Goal: Task Accomplishment & Management: Complete application form

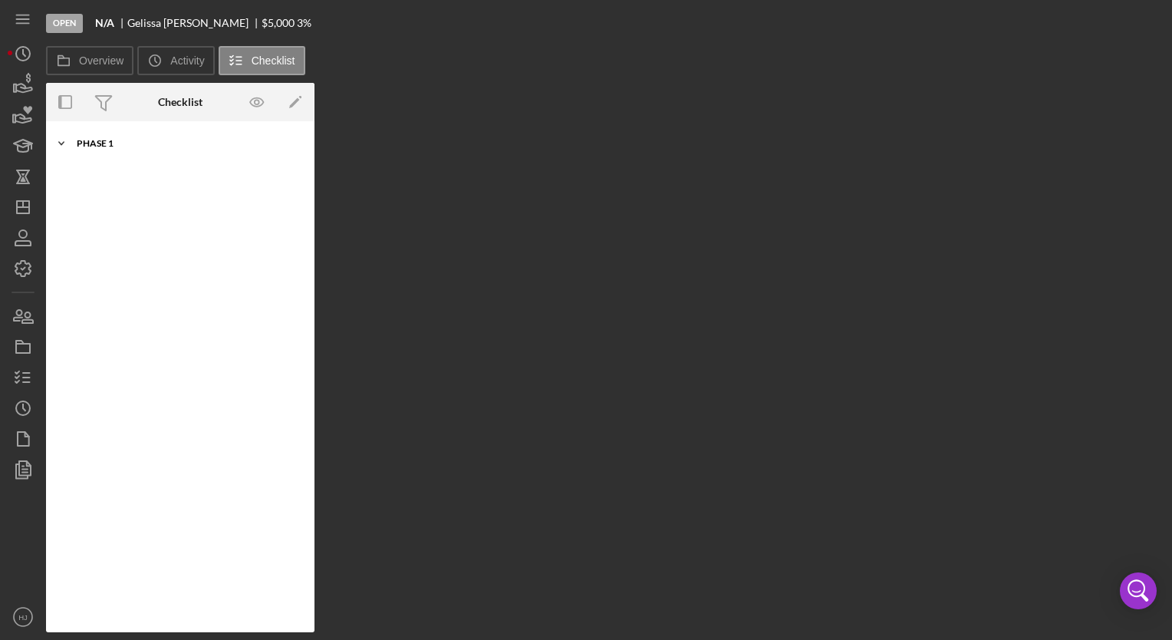
click at [79, 132] on div "Icon/Expander Phase 1 0 / 10" at bounding box center [180, 143] width 268 height 31
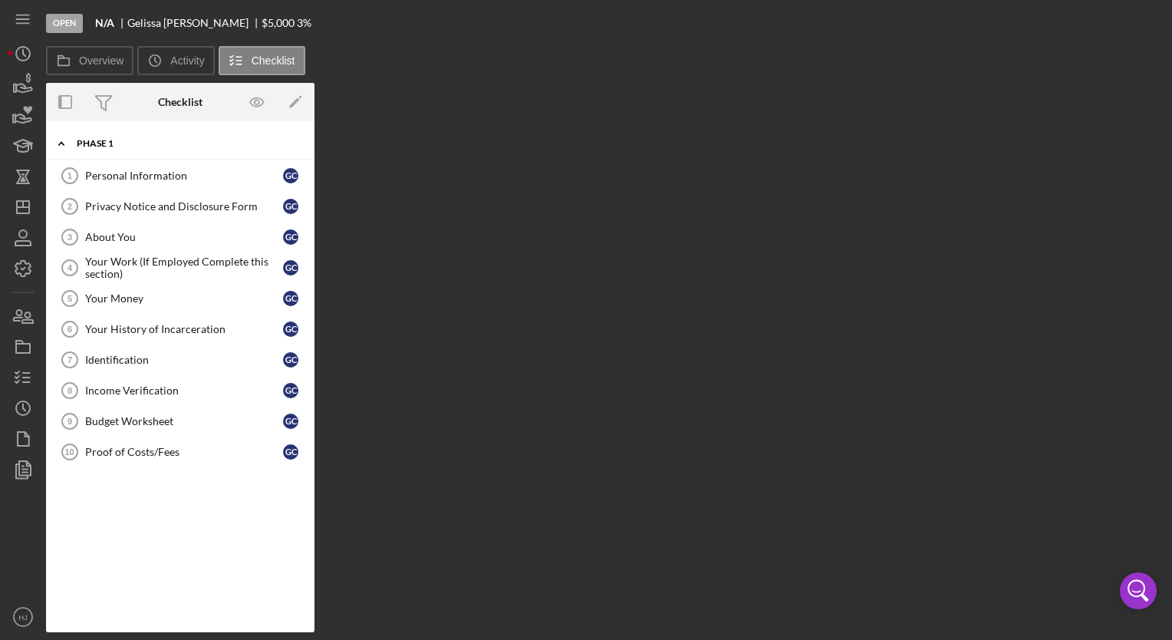
click at [87, 150] on div "Icon/Expander Phase 1 0 / 10" at bounding box center [180, 143] width 268 height 31
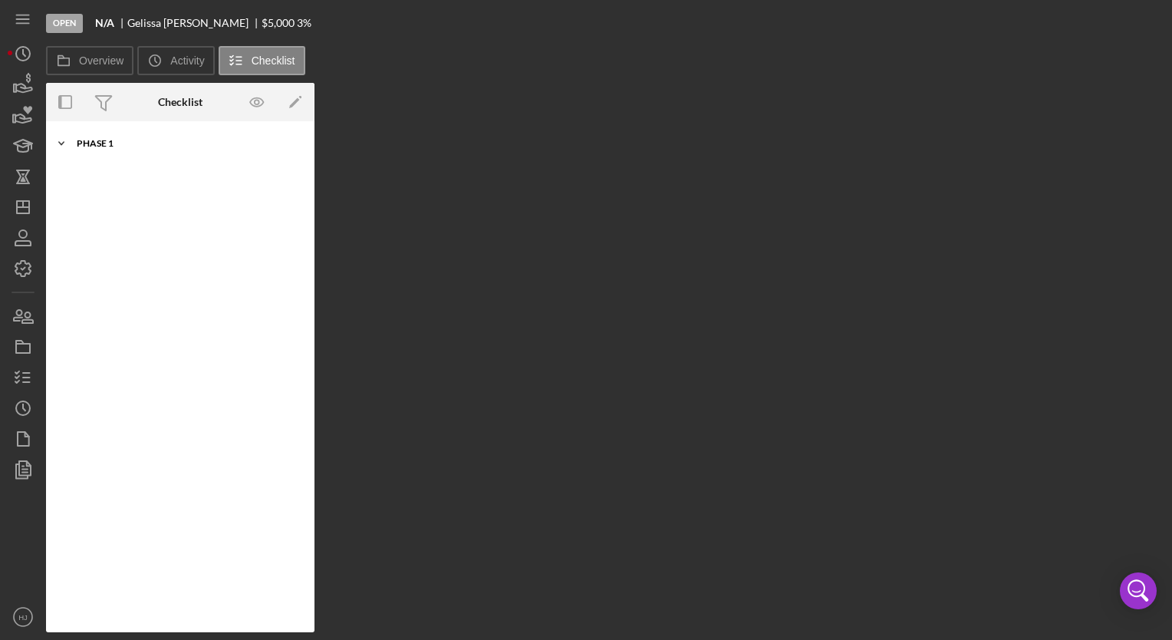
click at [87, 150] on div "Icon/Expander Phase 1 0 / 10" at bounding box center [180, 143] width 268 height 31
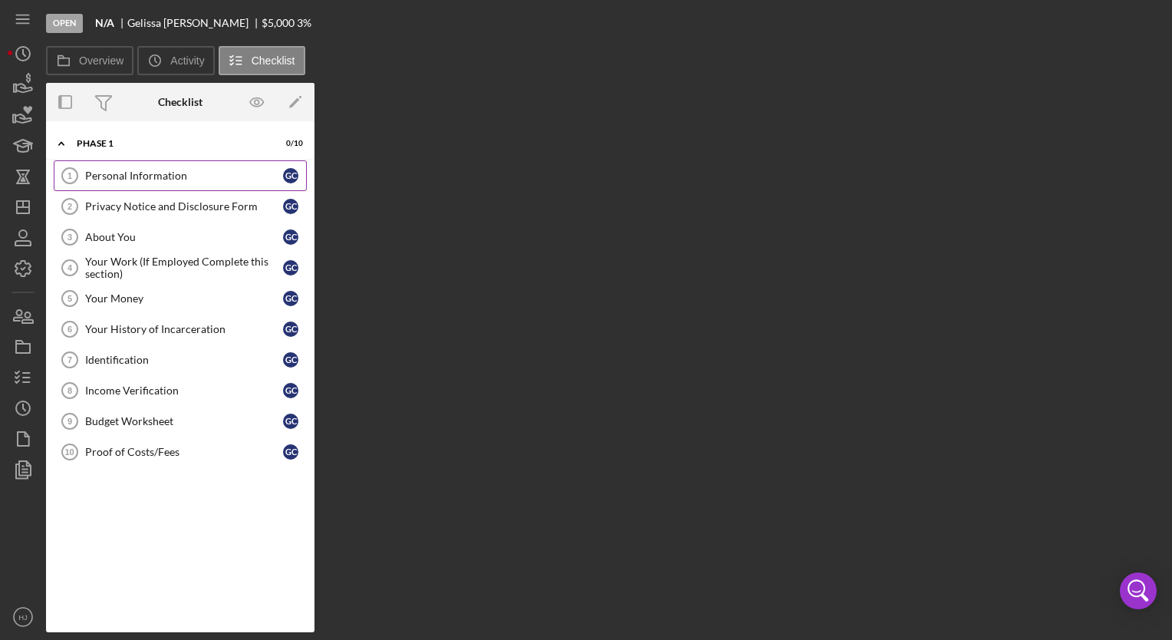
click at [110, 170] on div "Personal Information" at bounding box center [184, 176] width 198 height 12
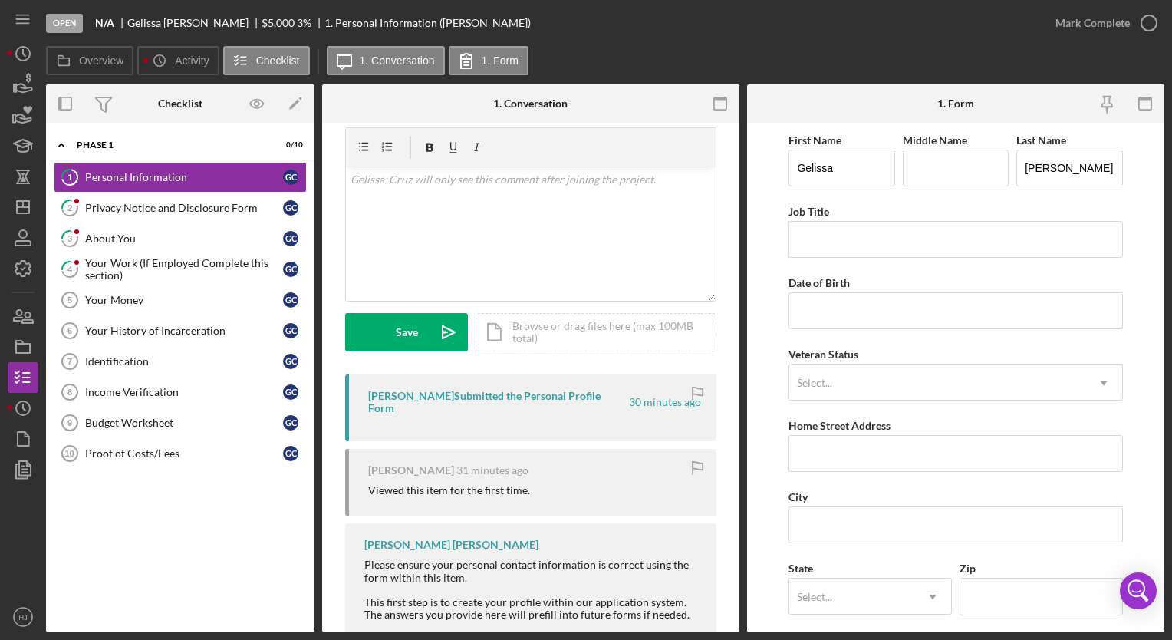
scroll to position [55, 0]
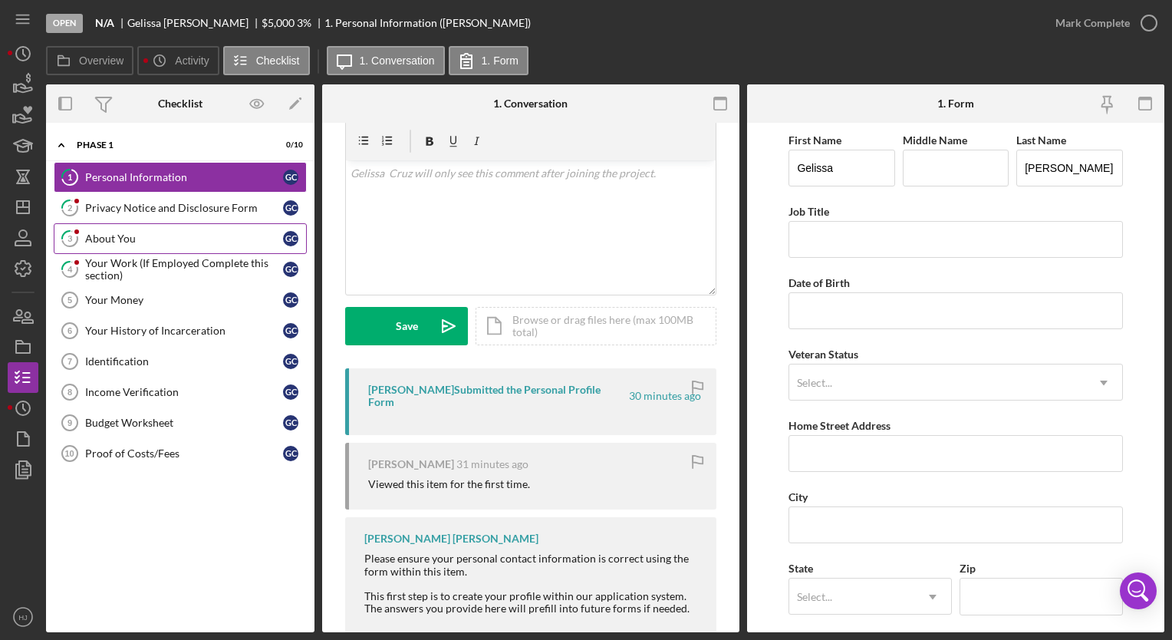
click at [173, 227] on link "3 About You G C" at bounding box center [180, 238] width 253 height 31
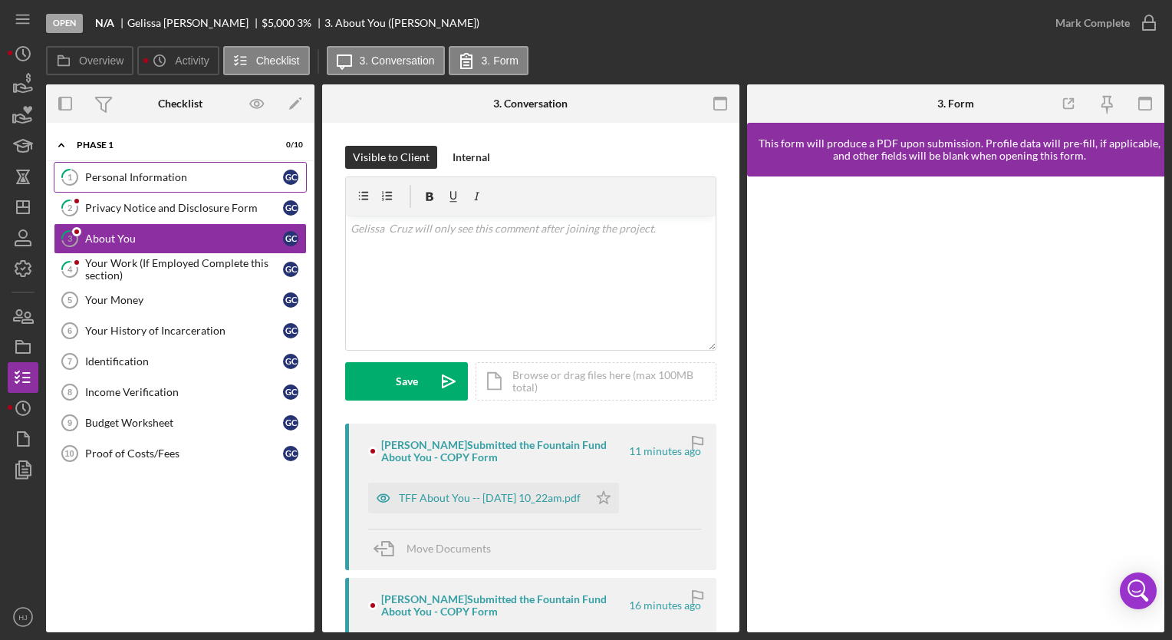
click at [133, 162] on link "1 Personal Information G C" at bounding box center [180, 177] width 253 height 31
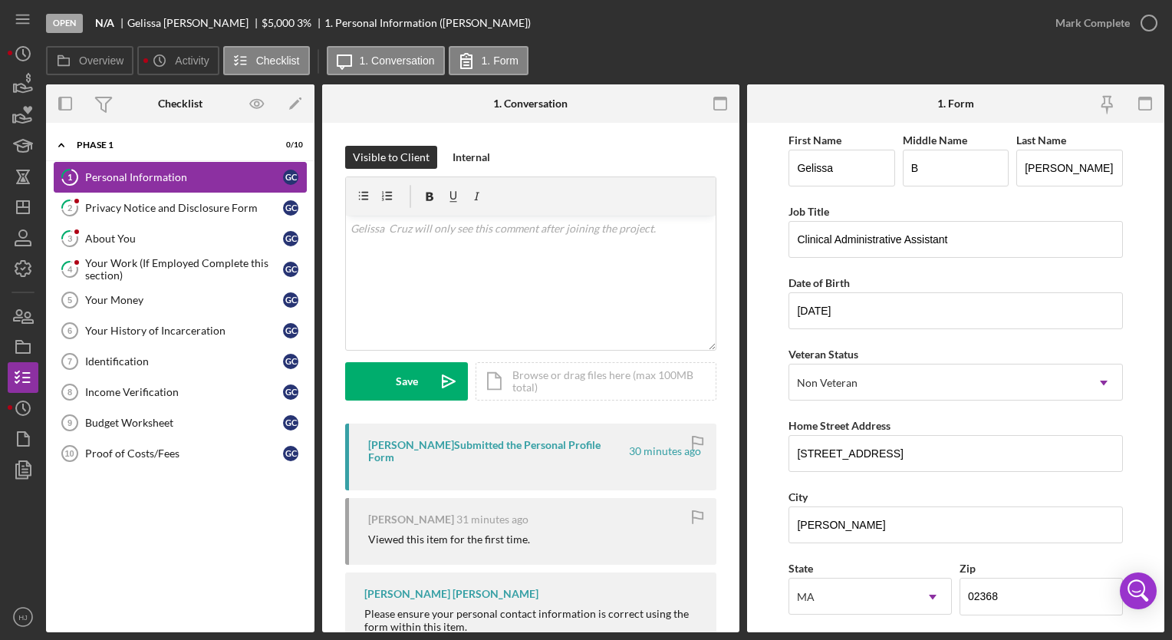
click at [133, 173] on div "Personal Information" at bounding box center [184, 177] width 198 height 12
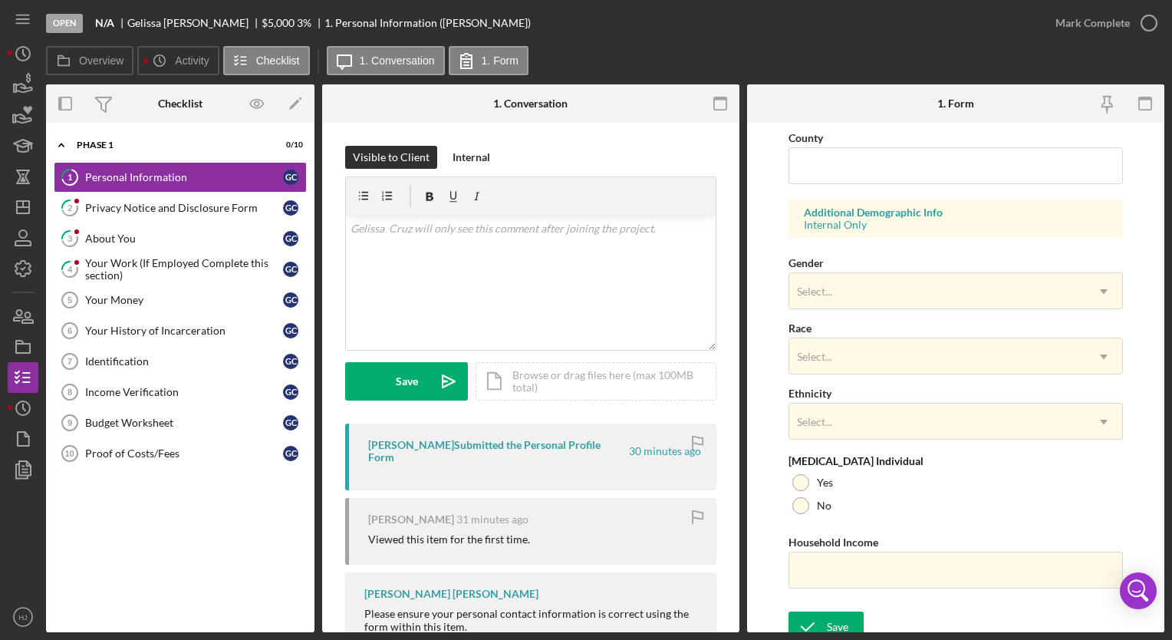
scroll to position [512, 0]
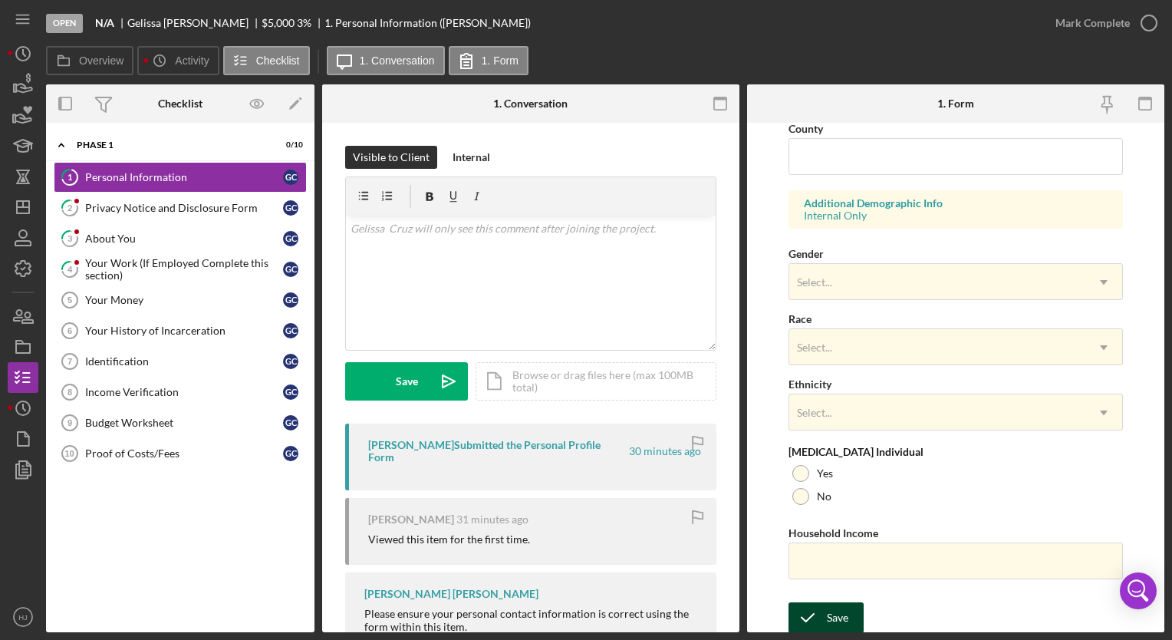
click at [835, 613] on div "Save" at bounding box center [837, 617] width 21 height 31
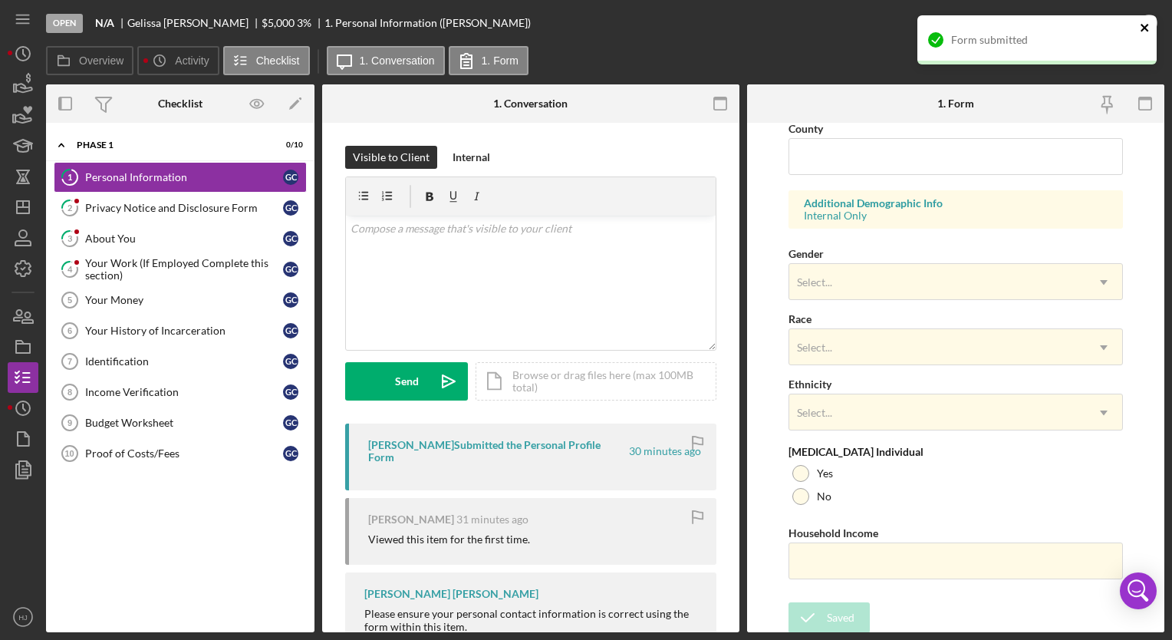
click at [1148, 25] on icon "close" at bounding box center [1145, 27] width 11 height 12
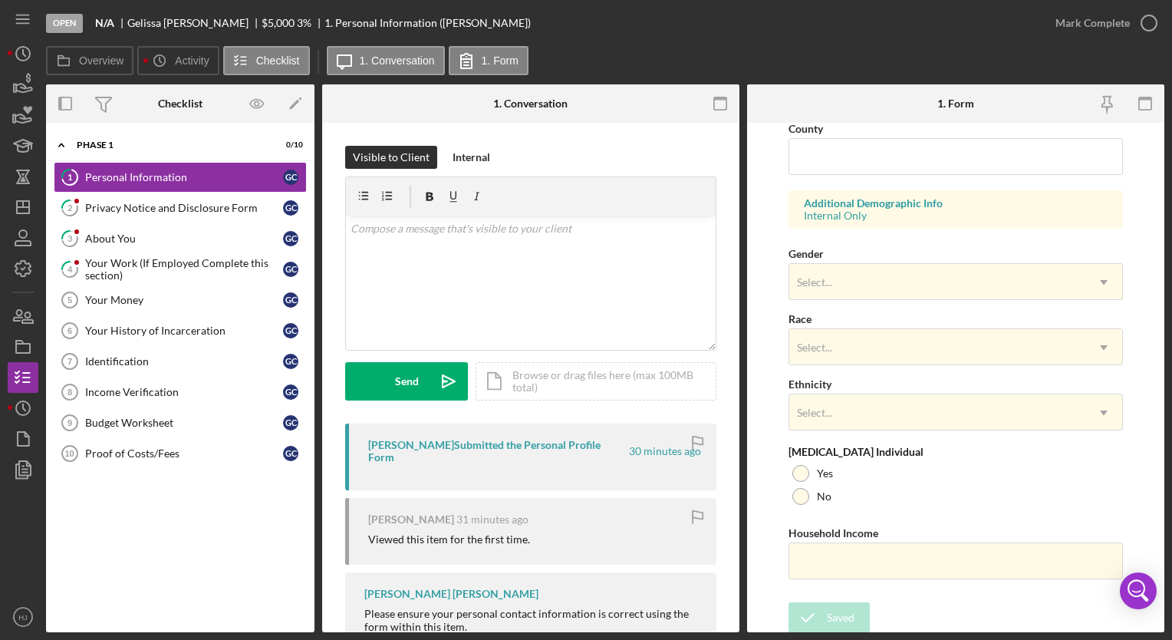
click at [0, 0] on icon "button" at bounding box center [0, 0] width 0 height 0
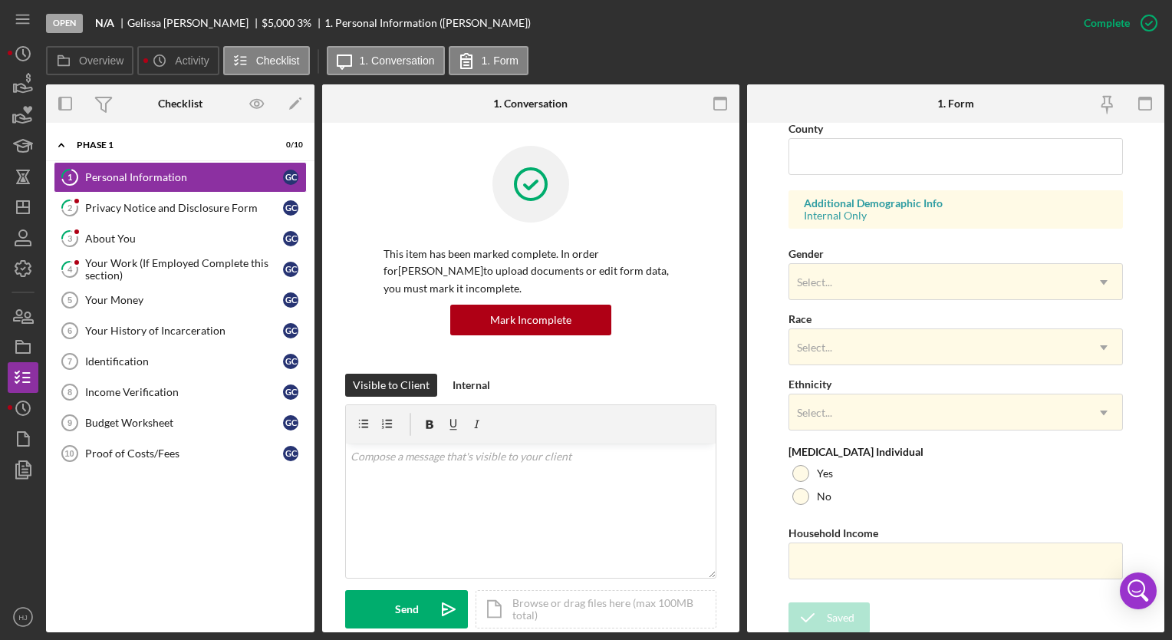
scroll to position [206, 0]
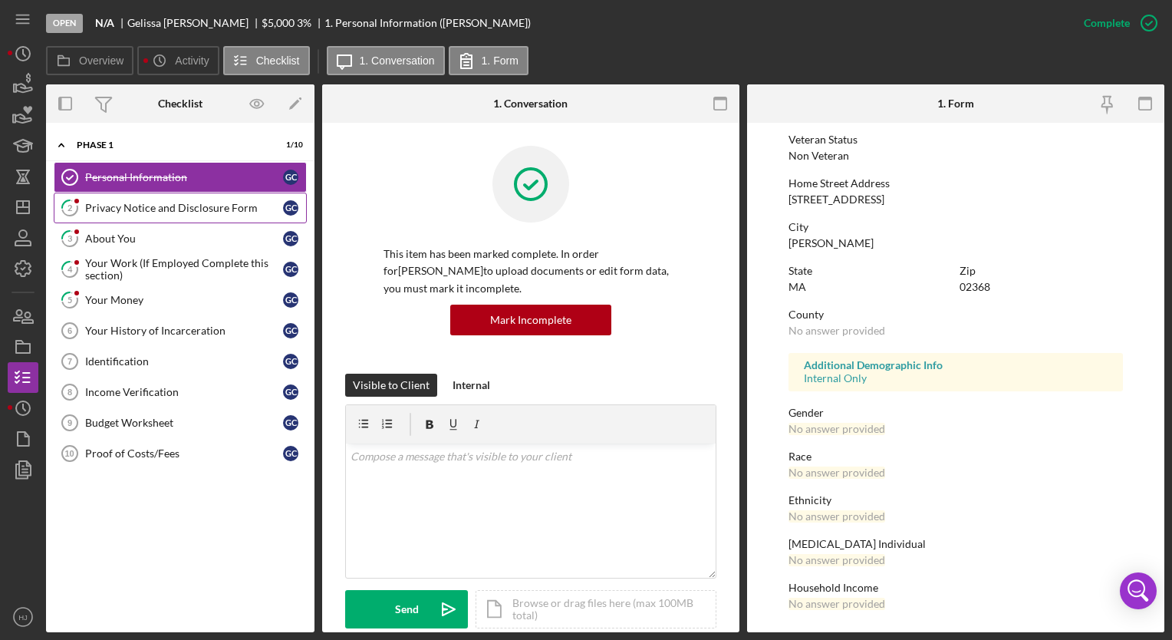
click at [203, 203] on div "Privacy Notice and Disclosure Form" at bounding box center [184, 208] width 198 height 12
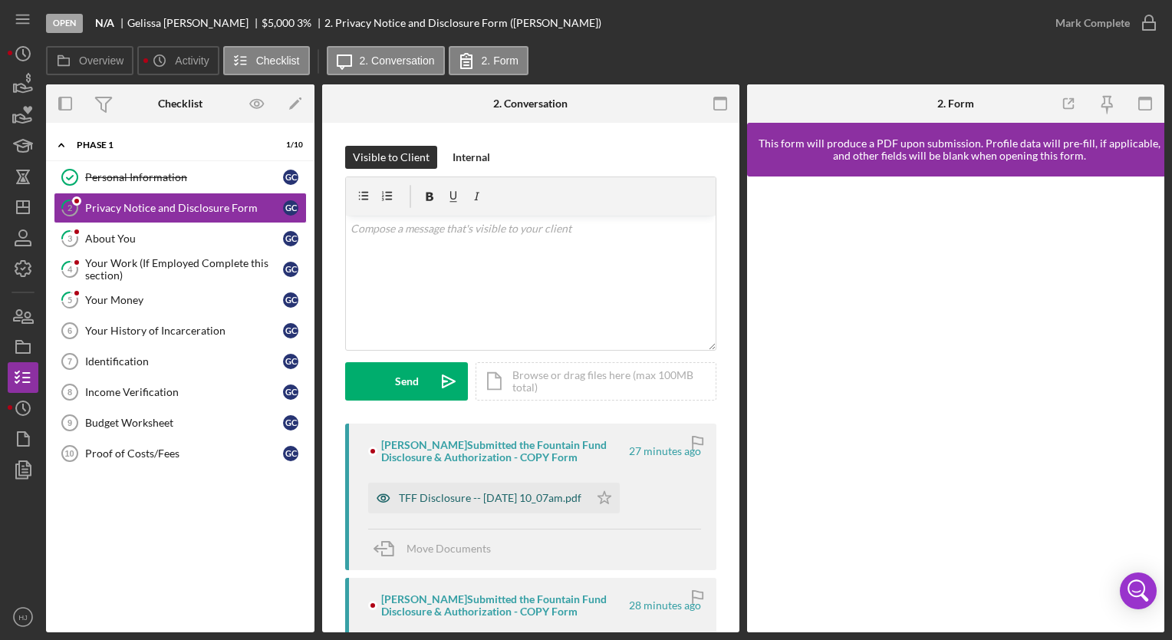
click at [552, 492] on div "TFF Disclosure -- [DATE] 10_07am.pdf" at bounding box center [490, 498] width 183 height 12
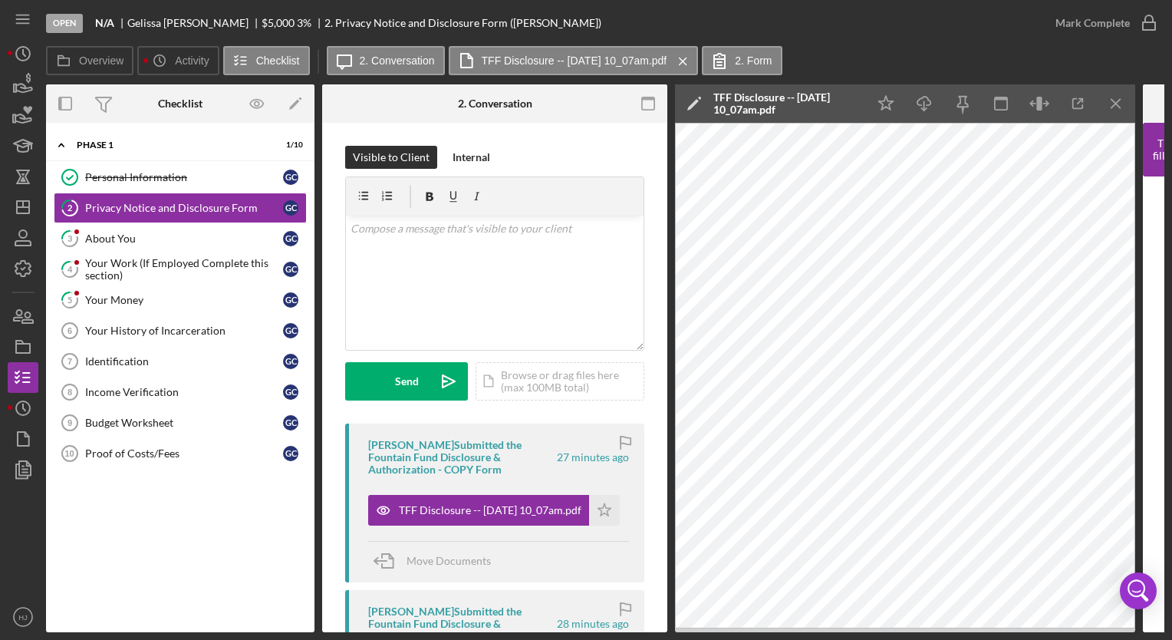
drag, startPoint x: 612, startPoint y: 507, endPoint x: 607, endPoint y: 471, distance: 36.4
click at [607, 471] on div "[PERSON_NAME] Submitted the Fountain Fund Disclosure & Authorization - COPY For…" at bounding box center [494, 502] width 299 height 159
click at [601, 504] on polygon "button" at bounding box center [604, 509] width 13 height 12
click at [1071, 15] on div "Mark Complete" at bounding box center [1092, 23] width 74 height 31
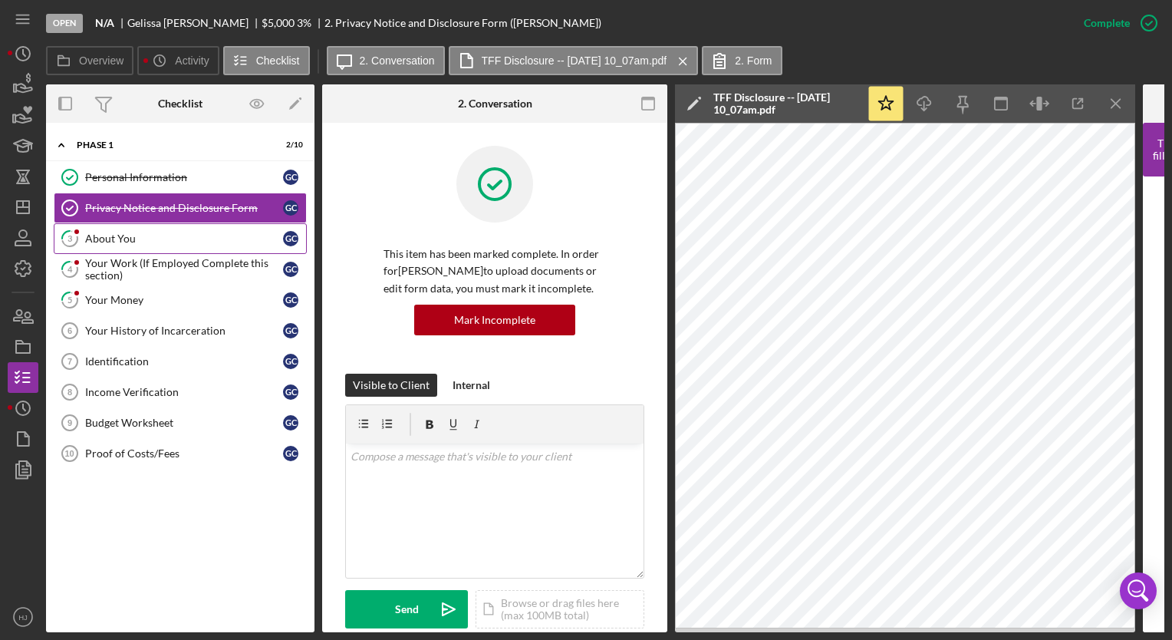
click at [103, 241] on div "About You" at bounding box center [184, 238] width 198 height 12
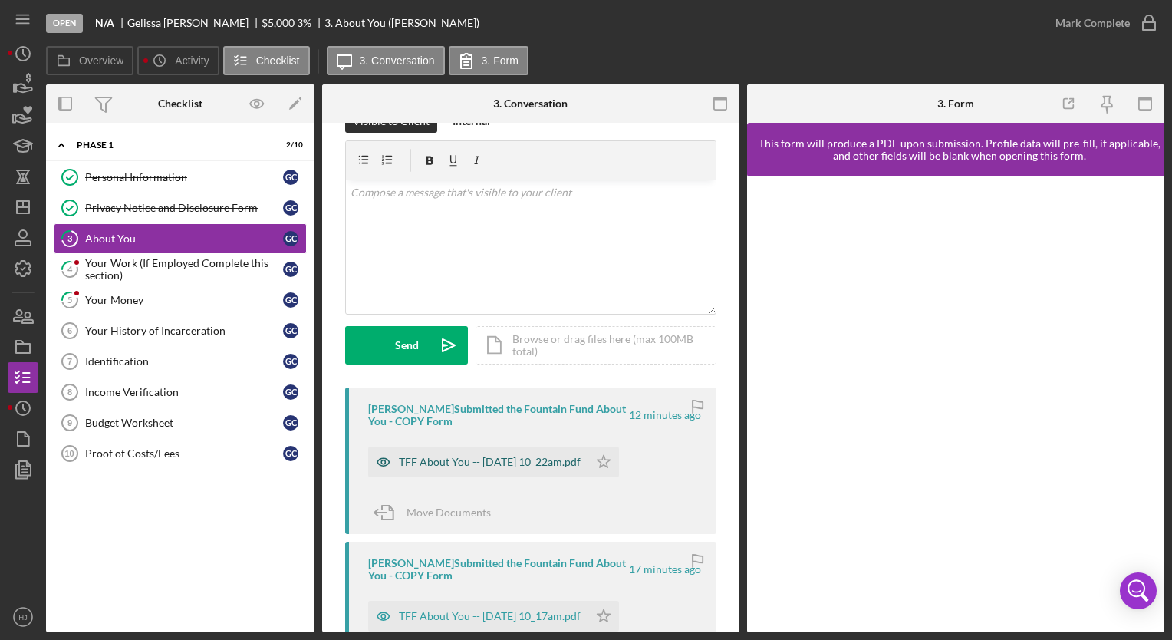
scroll to position [41, 0]
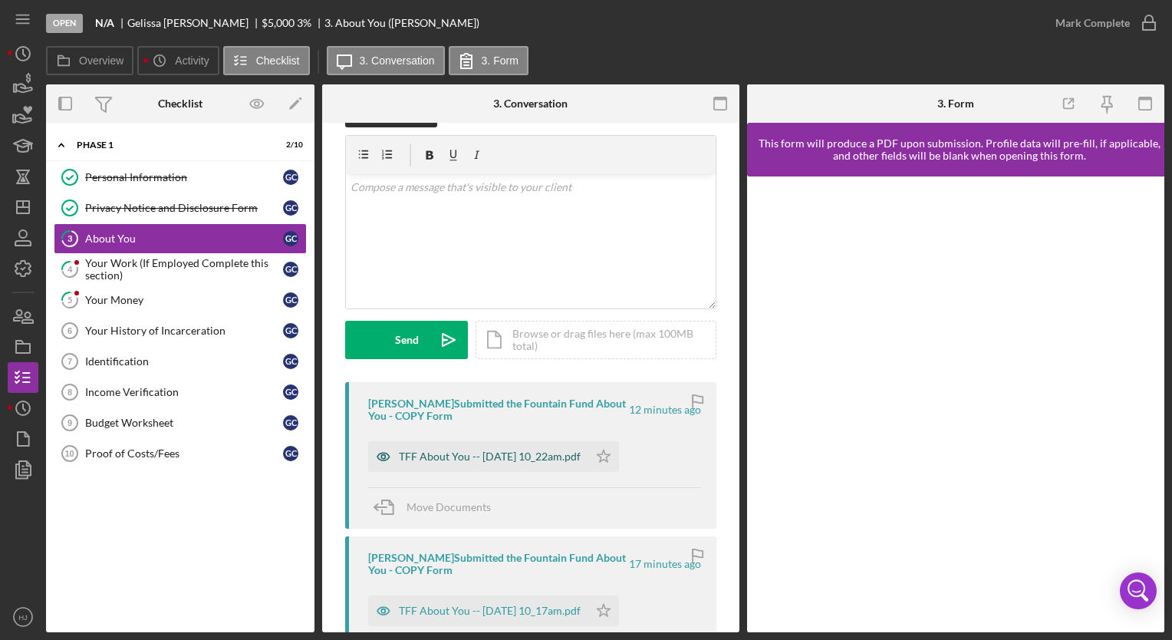
click at [581, 458] on div "TFF About You -- [DATE] 10_22am.pdf" at bounding box center [490, 456] width 182 height 12
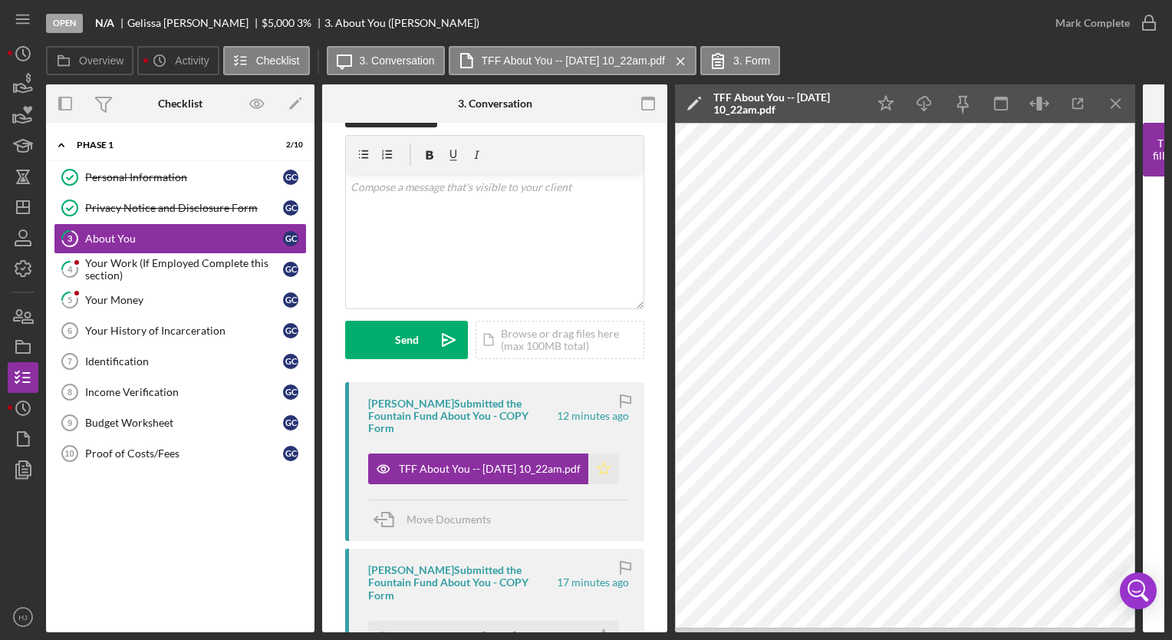
click at [599, 456] on icon "Icon/Star" at bounding box center [603, 468] width 31 height 31
click at [1068, 19] on div "Mark Complete" at bounding box center [1092, 23] width 74 height 31
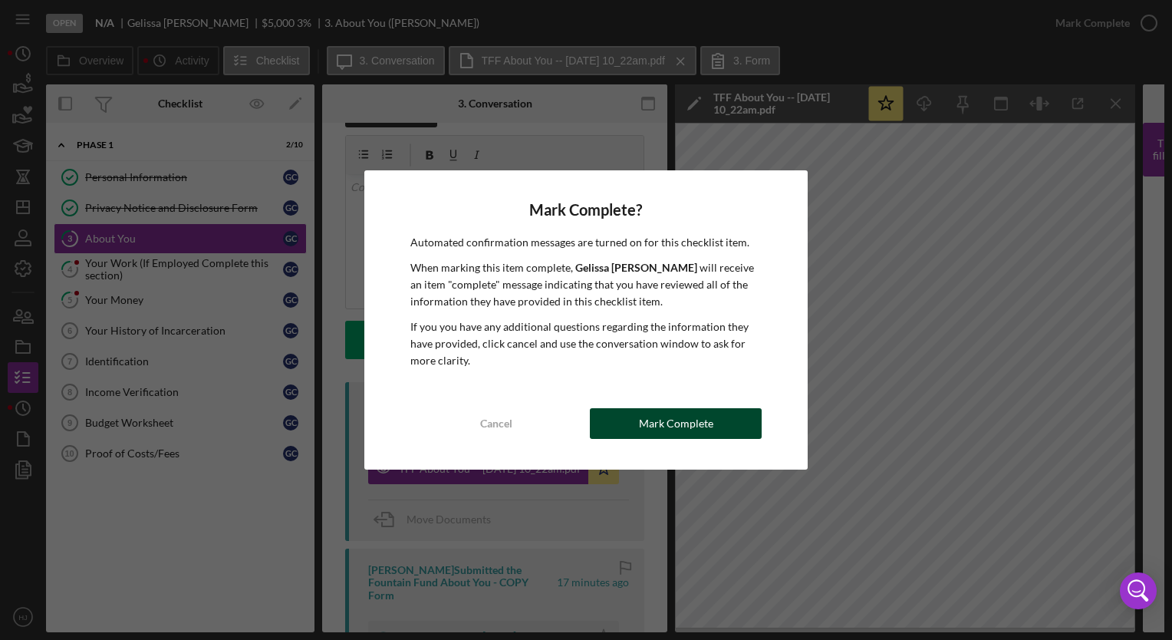
click at [669, 425] on div "Mark Complete" at bounding box center [676, 423] width 74 height 31
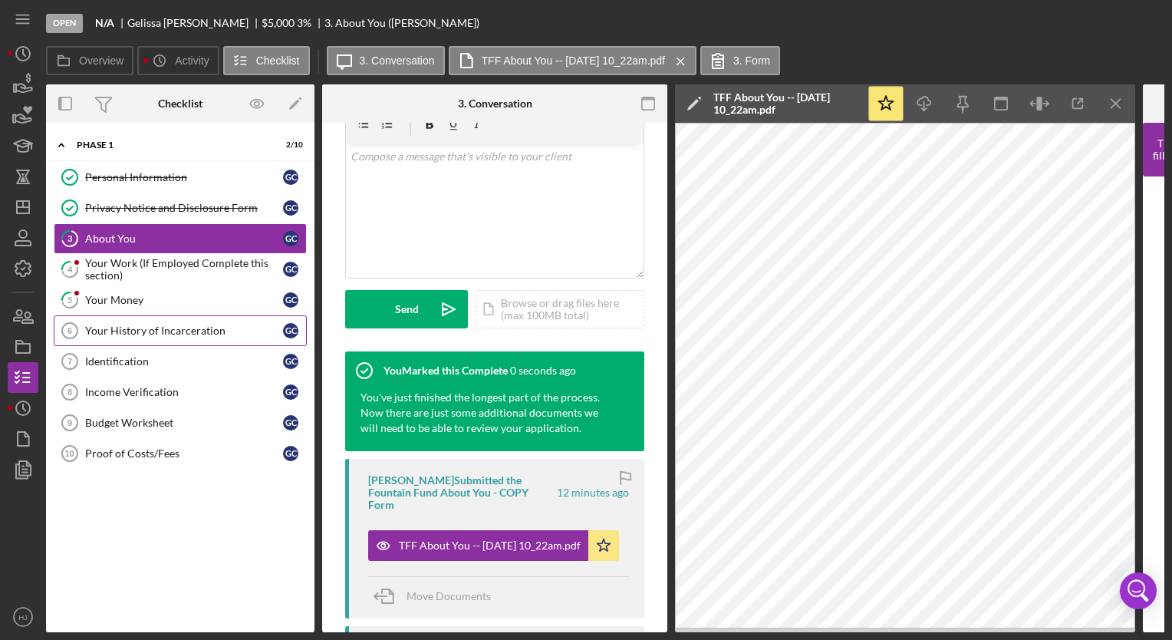
scroll to position [269, 0]
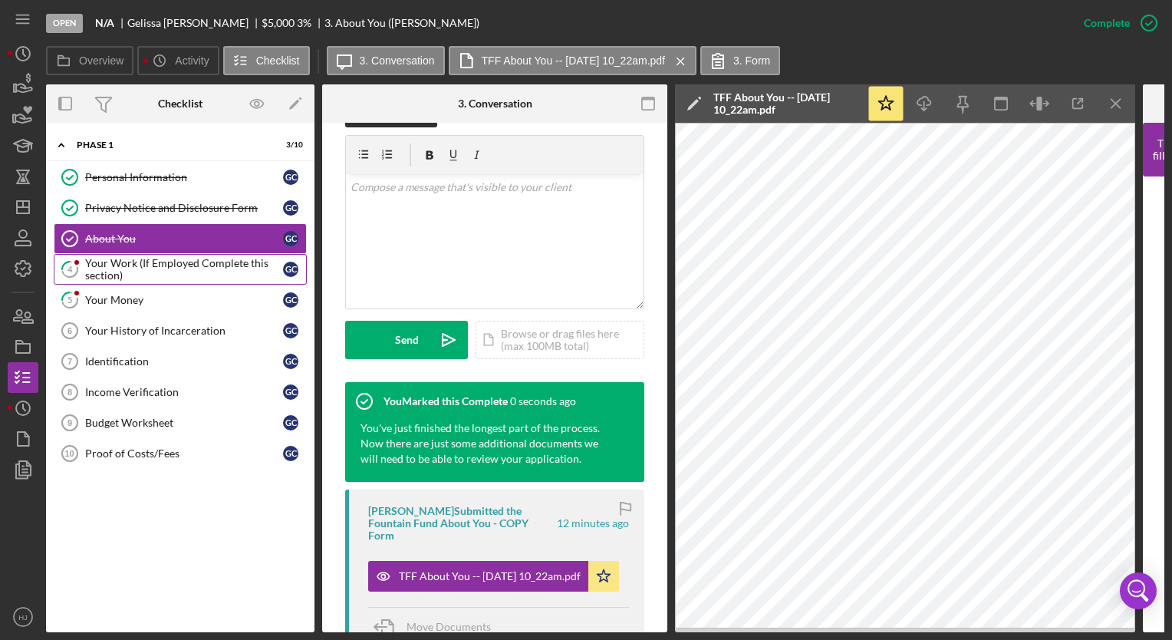
click at [130, 265] on div "Your Work (If Employed Complete this section)" at bounding box center [184, 269] width 198 height 25
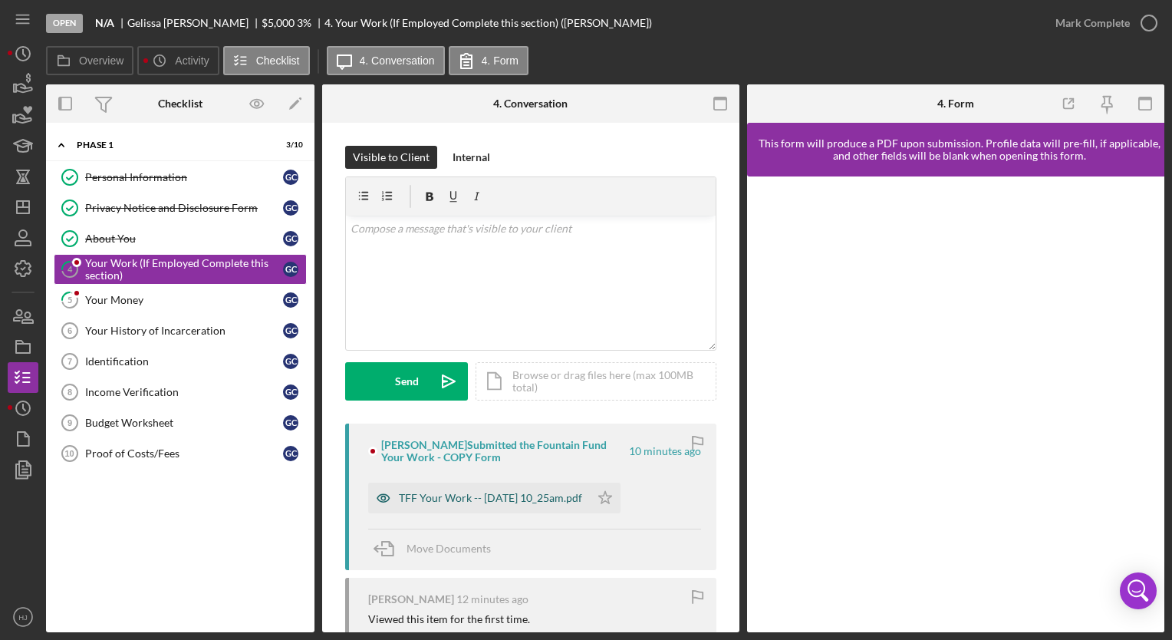
click at [494, 492] on div "TFF Your Work -- [DATE] 10_25am.pdf" at bounding box center [490, 498] width 183 height 12
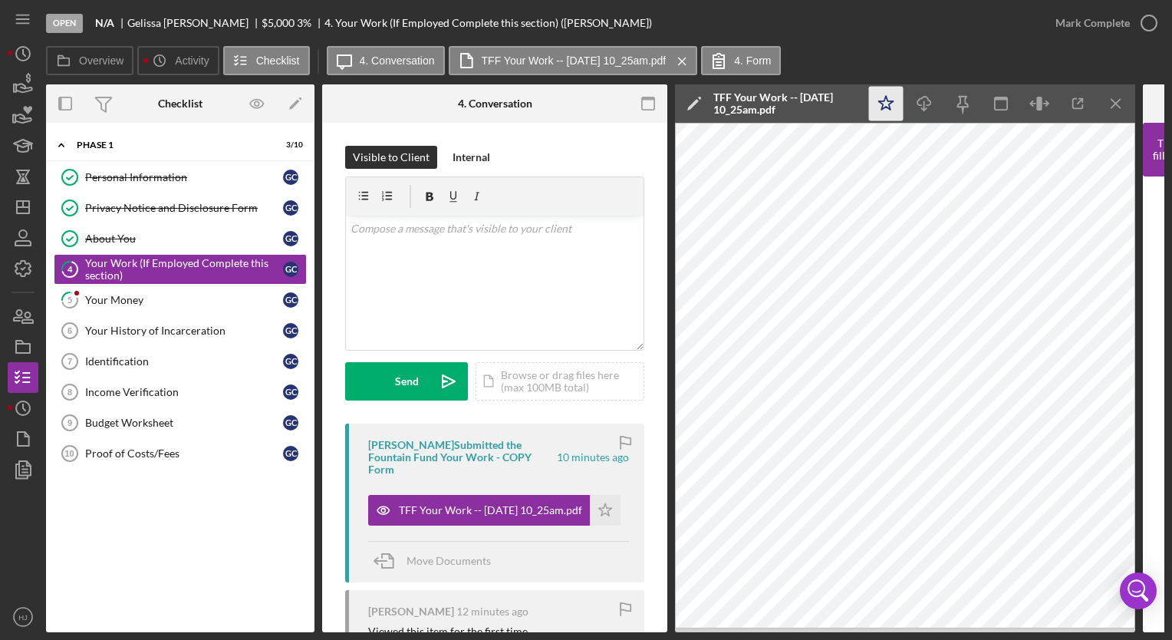
click at [884, 104] on polygon "button" at bounding box center [886, 103] width 15 height 14
click at [1108, 21] on div "Mark Complete" at bounding box center [1092, 23] width 74 height 31
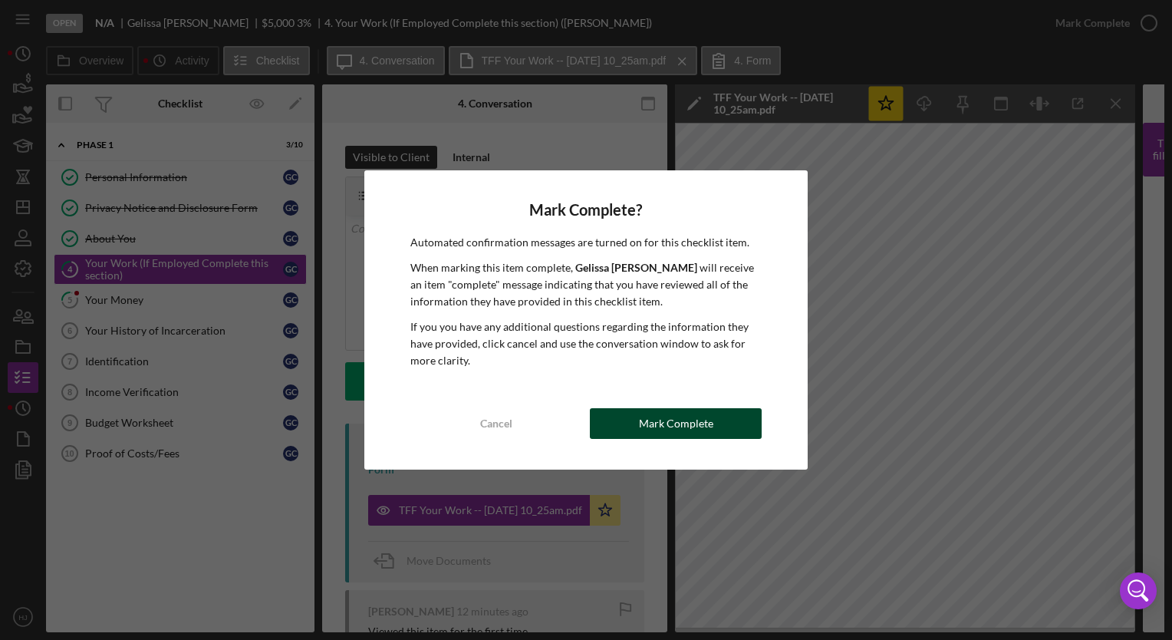
click at [687, 421] on div "Mark Complete" at bounding box center [676, 423] width 74 height 31
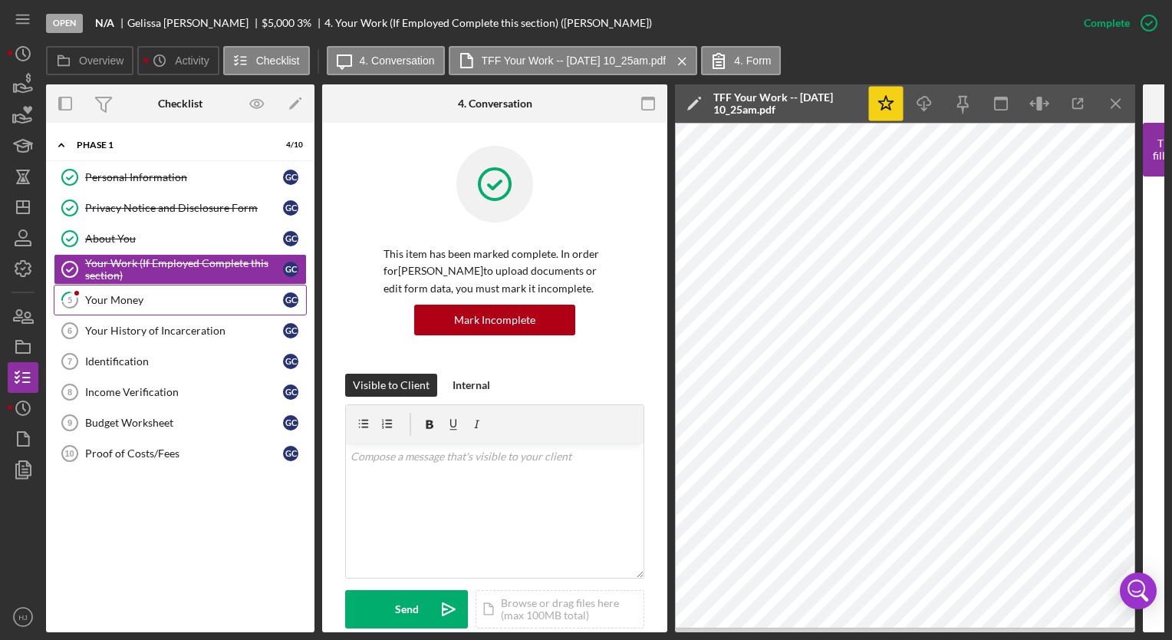
click at [146, 305] on link "5 Your Money G C" at bounding box center [180, 300] width 253 height 31
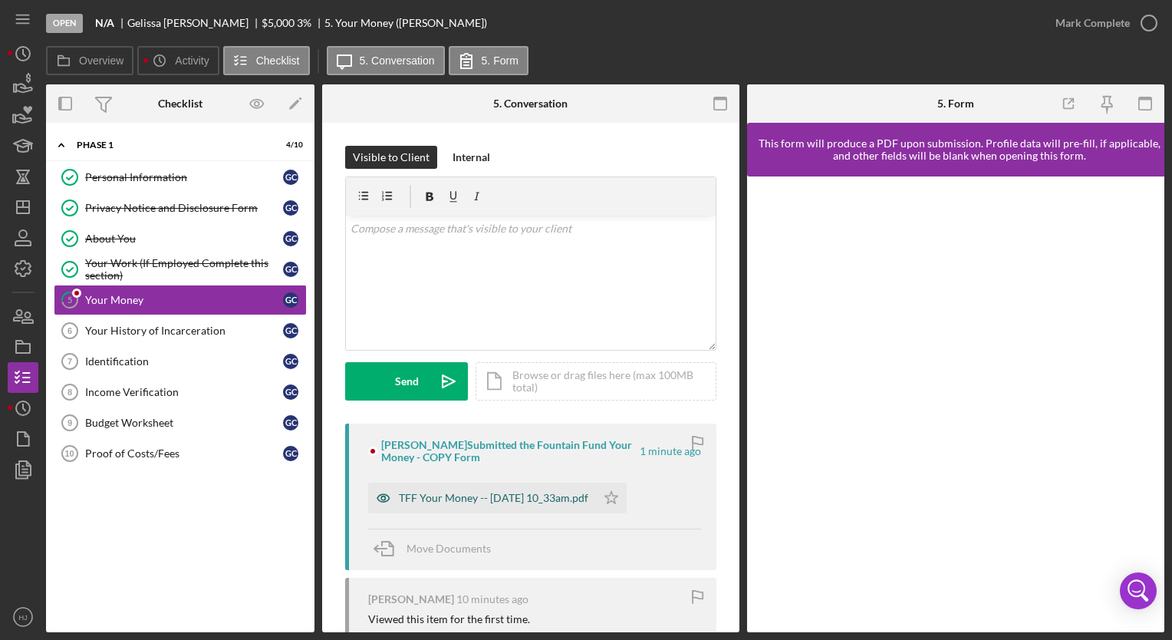
click at [453, 496] on div "TFF Your Money -- [DATE] 10_33am.pdf" at bounding box center [493, 498] width 189 height 12
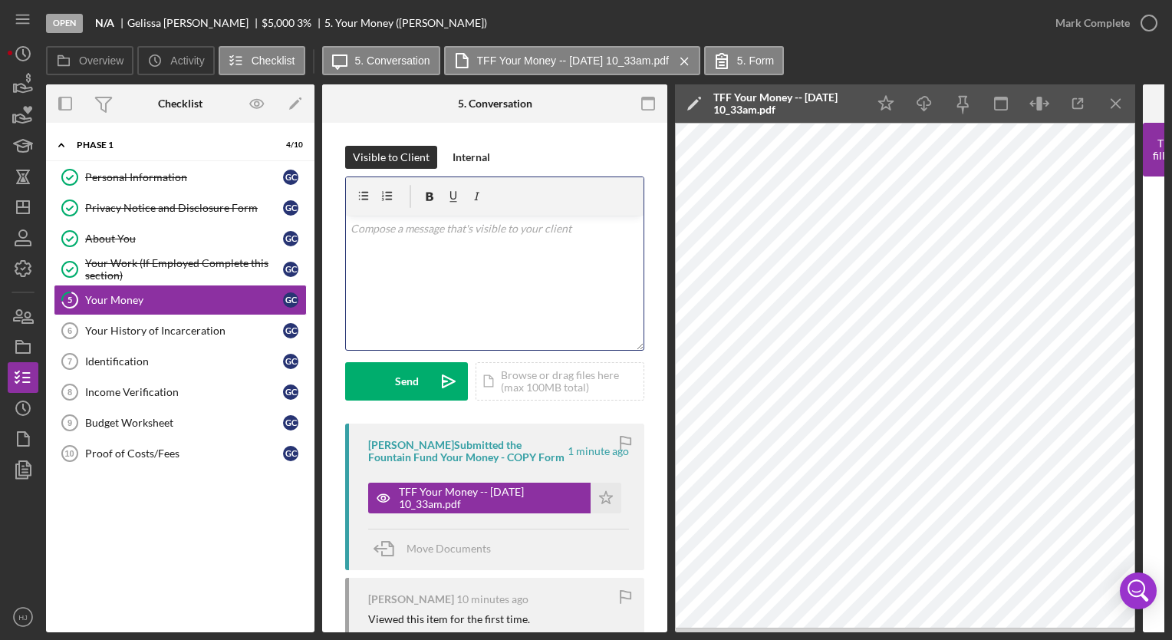
click at [468, 295] on div "v Color teal Color pink Remove color Add row above Add row below Add column bef…" at bounding box center [495, 283] width 298 height 134
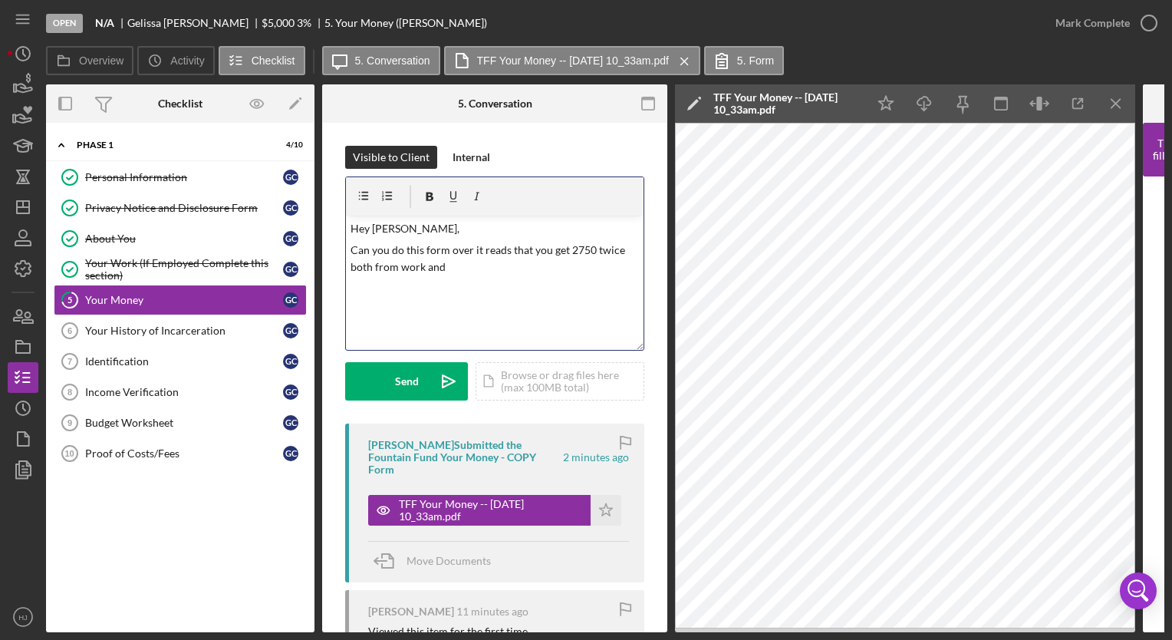
click at [604, 253] on p "Can you do this form over it reads that you get 2750 twice both from work and" at bounding box center [495, 259] width 289 height 35
click at [391, 264] on p "Can you do this form over it reads that you get 2750 3 times: both from work and" at bounding box center [495, 259] width 289 height 35
click at [439, 265] on p "Can you do this form over it reads that you get 2750 3 times: from work and" at bounding box center [495, 259] width 289 height 35
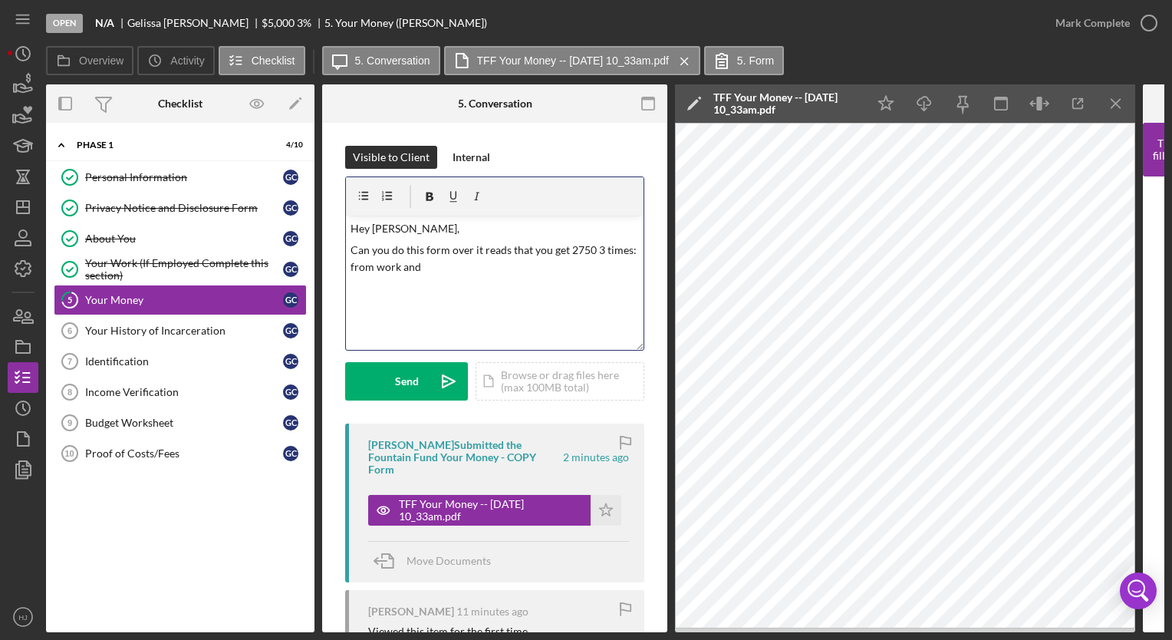
click at [439, 265] on p "Can you do this form over it reads that you get 2750 3 times: from work and" at bounding box center [495, 259] width 289 height 35
click at [596, 246] on p "Can you do this form over it reads that you get 2750 3 times: from work, a fixe…" at bounding box center [495, 267] width 289 height 51
click at [504, 293] on div "v Color teal Color pink Remove color Add row above Add row below Add column bef…" at bounding box center [495, 283] width 298 height 134
click at [491, 284] on p "Can you do this form over it reads that you get 2750 multiple times: from work,…" at bounding box center [495, 276] width 289 height 69
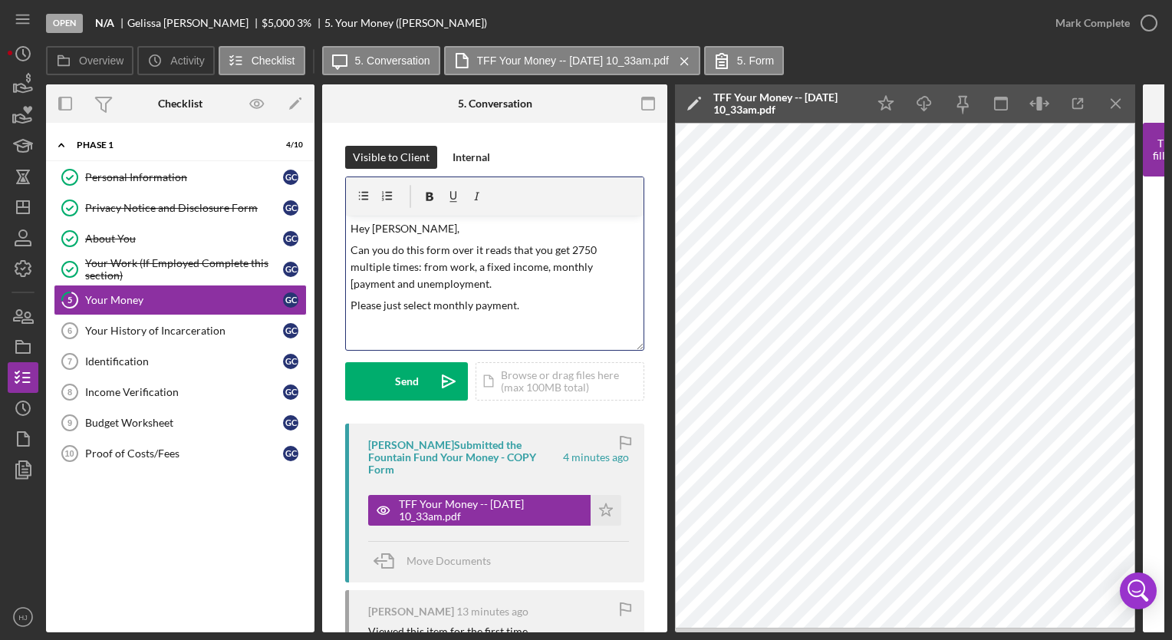
click at [351, 280] on p "Can you do this form over it reads that you get 2750 multiple times: from work,…" at bounding box center [495, 267] width 289 height 51
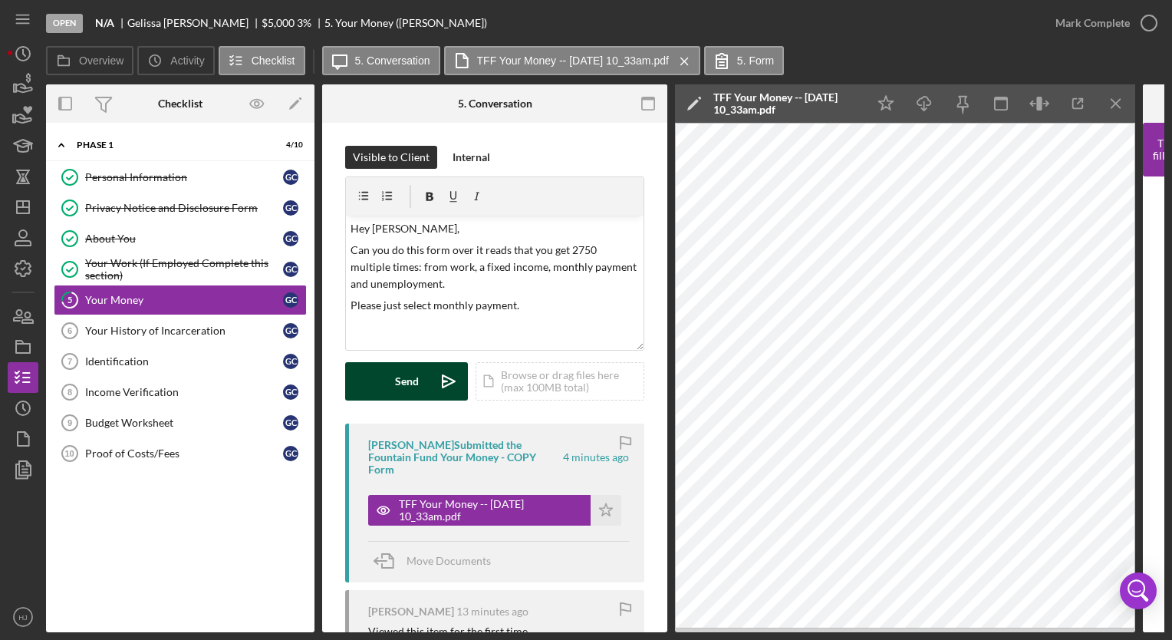
click at [380, 364] on button "Send Icon/icon-invite-send" at bounding box center [406, 381] width 123 height 38
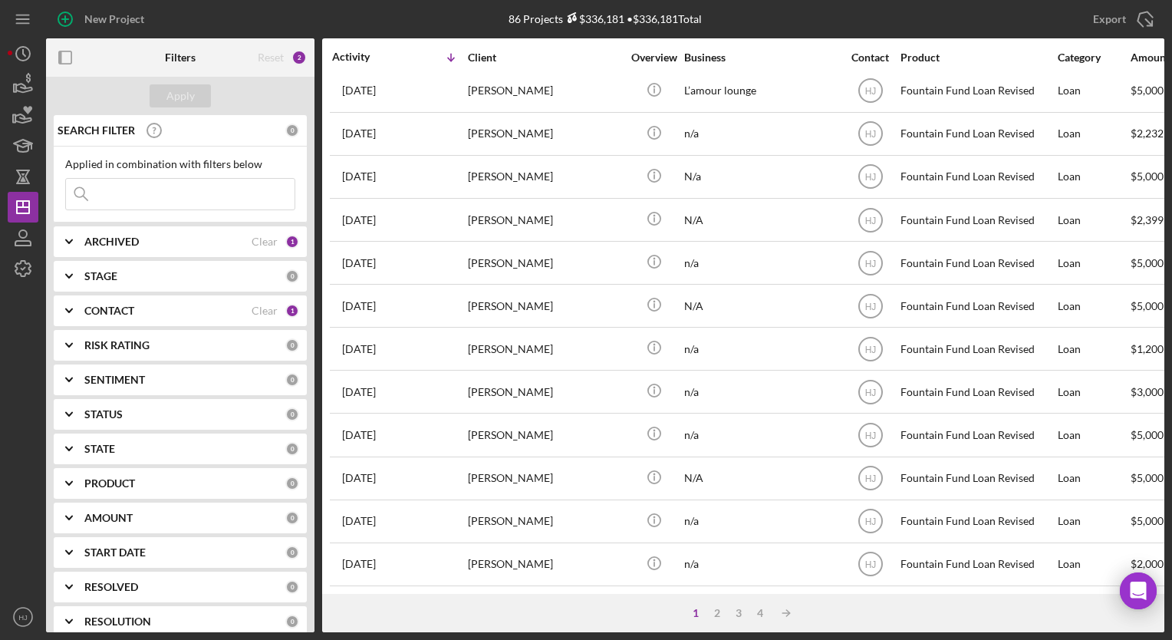
scroll to position [578, 0]
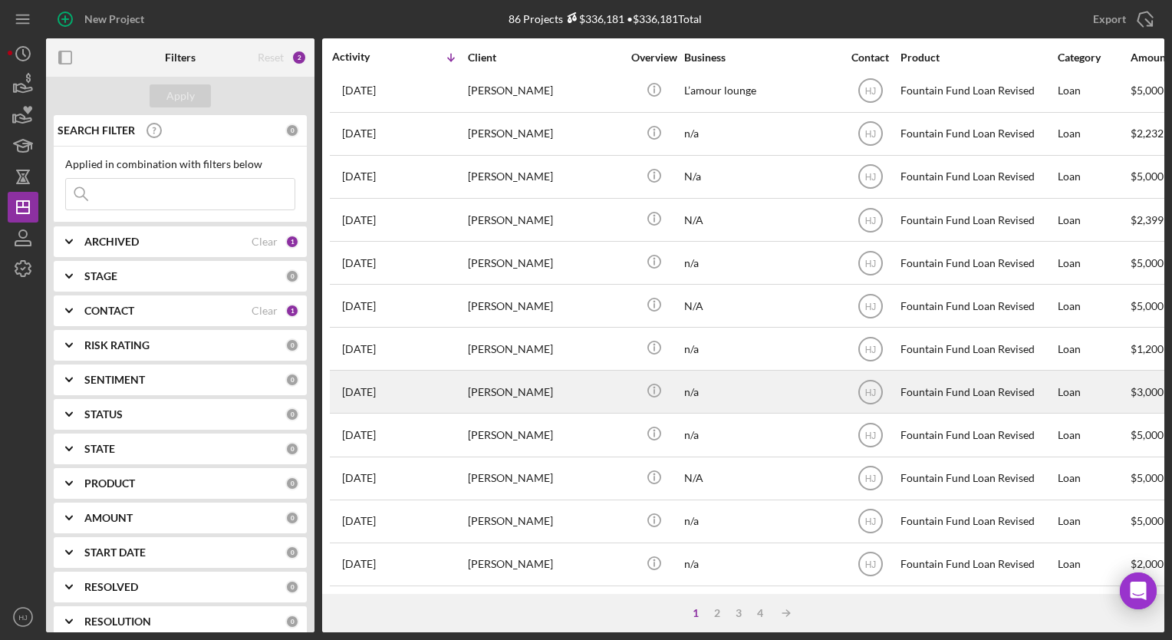
click at [499, 378] on div "Amina Davis" at bounding box center [544, 391] width 153 height 41
